Goal: Check status

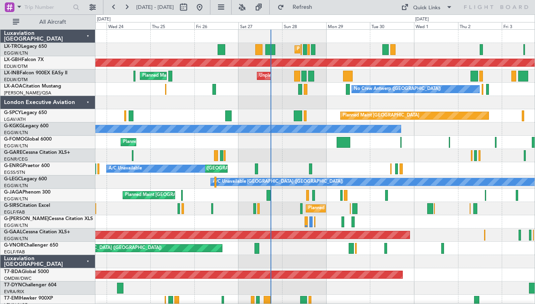
click at [286, 108] on div at bounding box center [315, 102] width 440 height 13
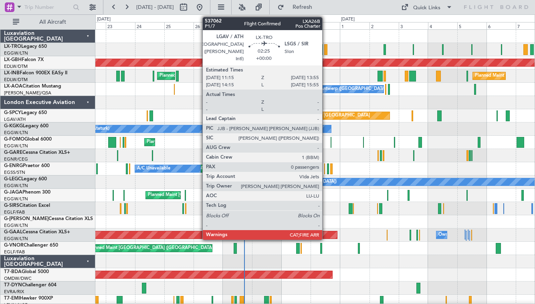
click at [326, 51] on div at bounding box center [326, 49] width 4 height 11
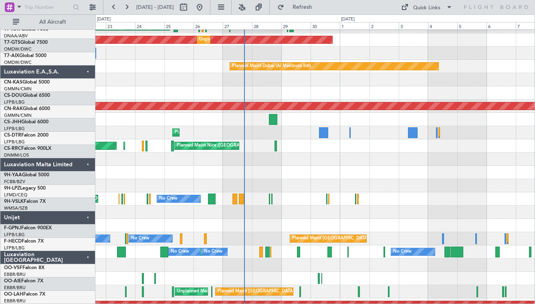
scroll to position [640, 0]
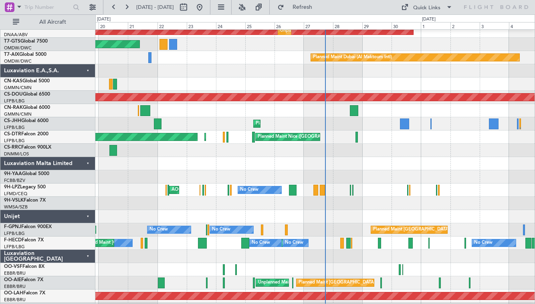
click at [326, 126] on div "Planned Maint [GEOGRAPHIC_DATA] ([GEOGRAPHIC_DATA]) Owner Planned Maint [GEOGRA…" at bounding box center [315, 123] width 440 height 13
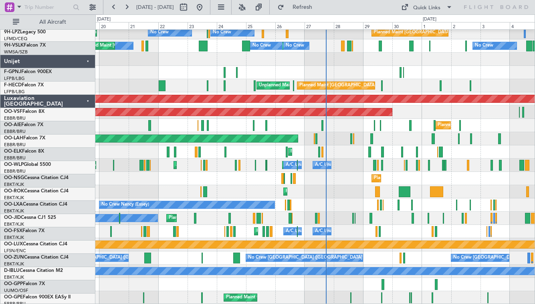
scroll to position [837, 0]
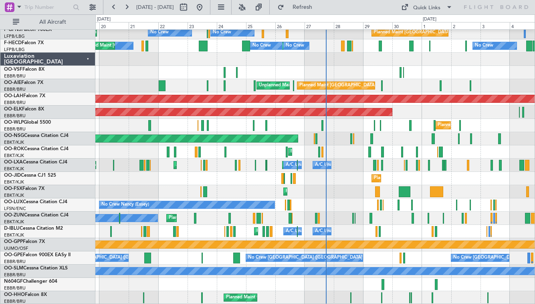
click at [85, 60] on div "Luxaviation [GEOGRAPHIC_DATA]" at bounding box center [47, 59] width 95 height 13
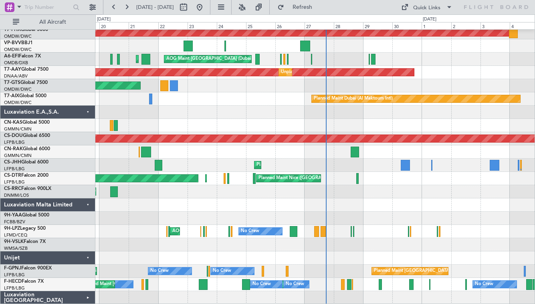
click at [87, 203] on div "Luxaviation Malta Limited" at bounding box center [47, 204] width 95 height 13
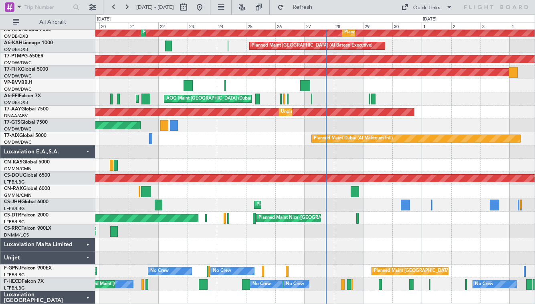
click at [90, 245] on div "Luxaviation Malta Limited" at bounding box center [47, 244] width 95 height 13
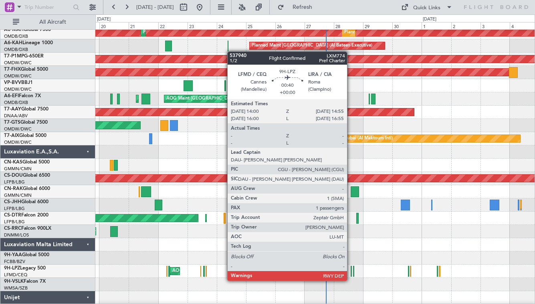
click at [351, 273] on div at bounding box center [351, 270] width 1 height 11
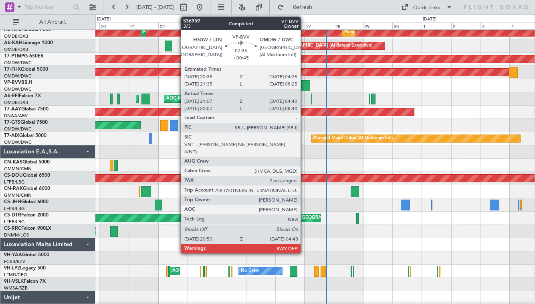
click at [304, 87] on div at bounding box center [305, 85] width 10 height 11
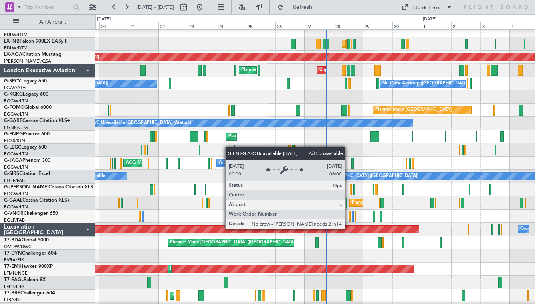
scroll to position [0, 0]
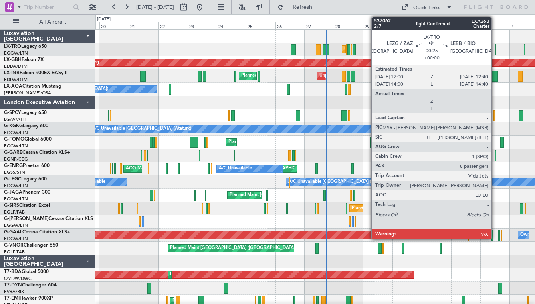
click at [495, 48] on div at bounding box center [495, 49] width 1 height 11
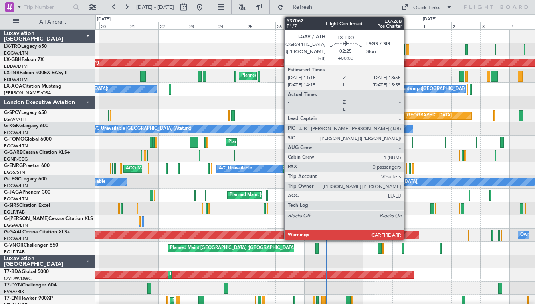
click at [408, 48] on div at bounding box center [408, 49] width 4 height 11
